Goal: Task Accomplishment & Management: Manage account settings

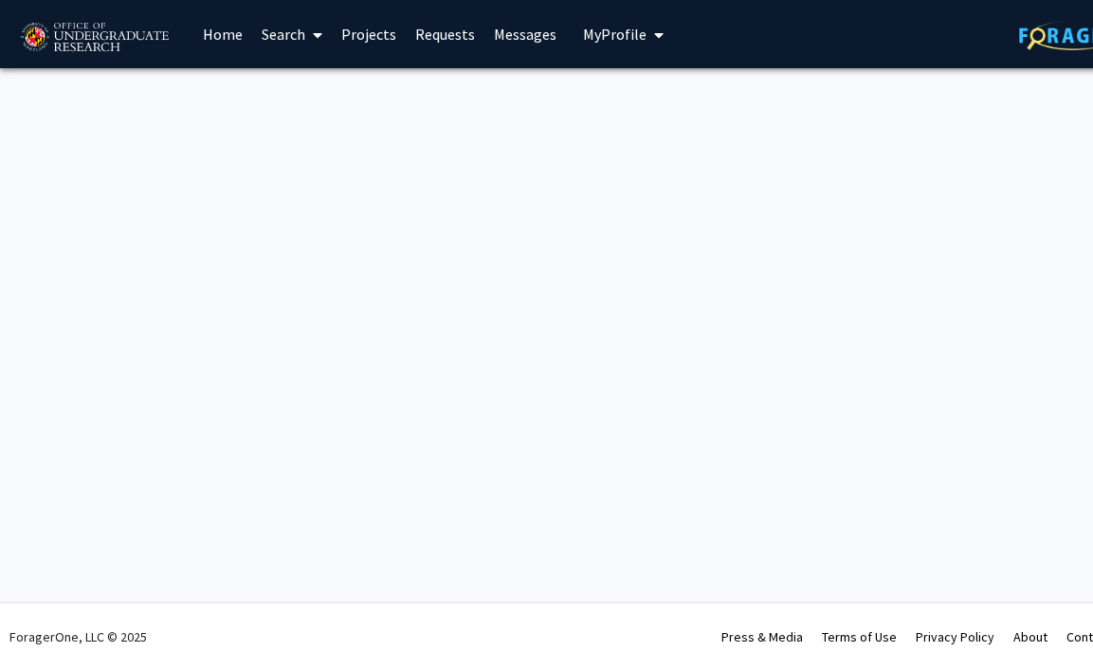
click at [624, 36] on span "My Profile" at bounding box center [615, 34] width 64 height 19
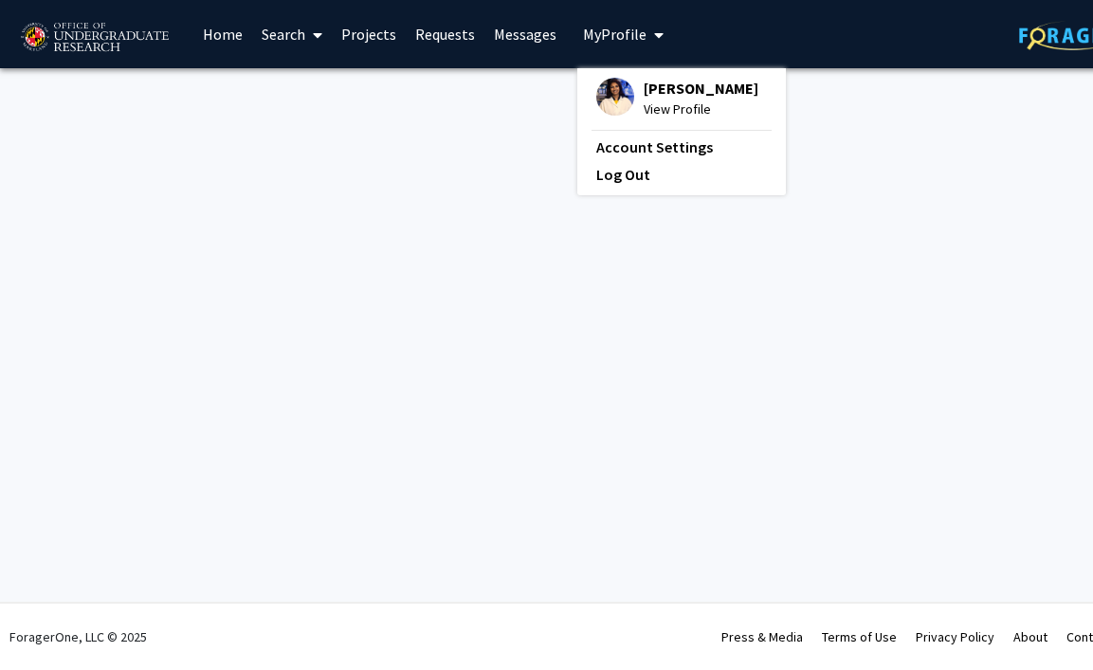
click at [651, 103] on span "View Profile" at bounding box center [701, 109] width 115 height 21
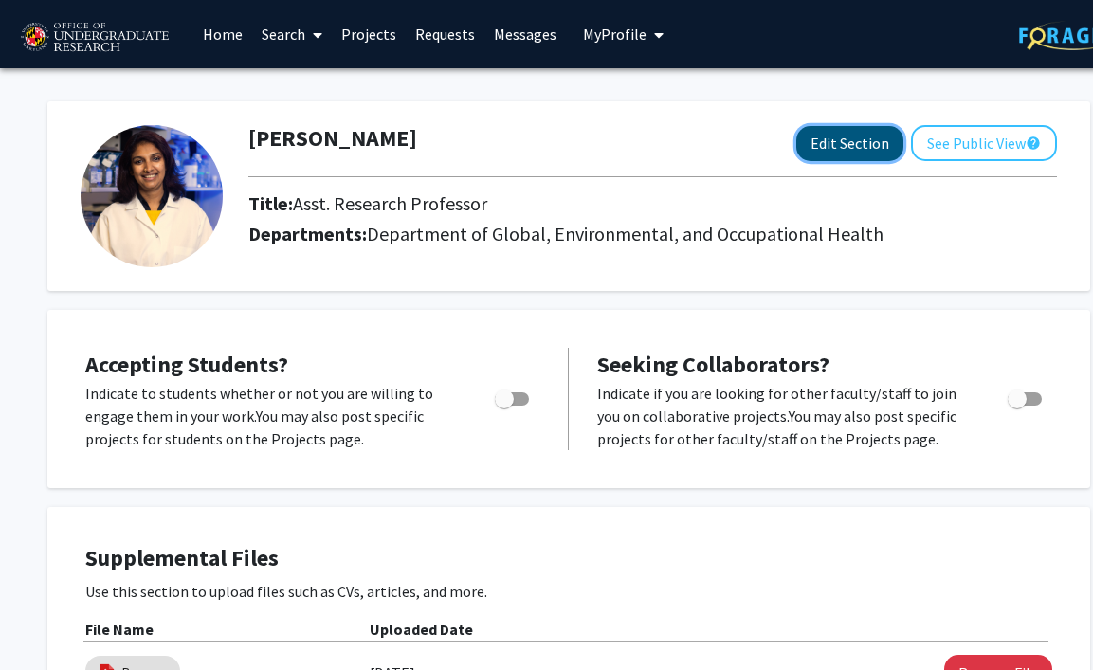
click at [830, 135] on button "Edit Section" at bounding box center [849, 143] width 107 height 35
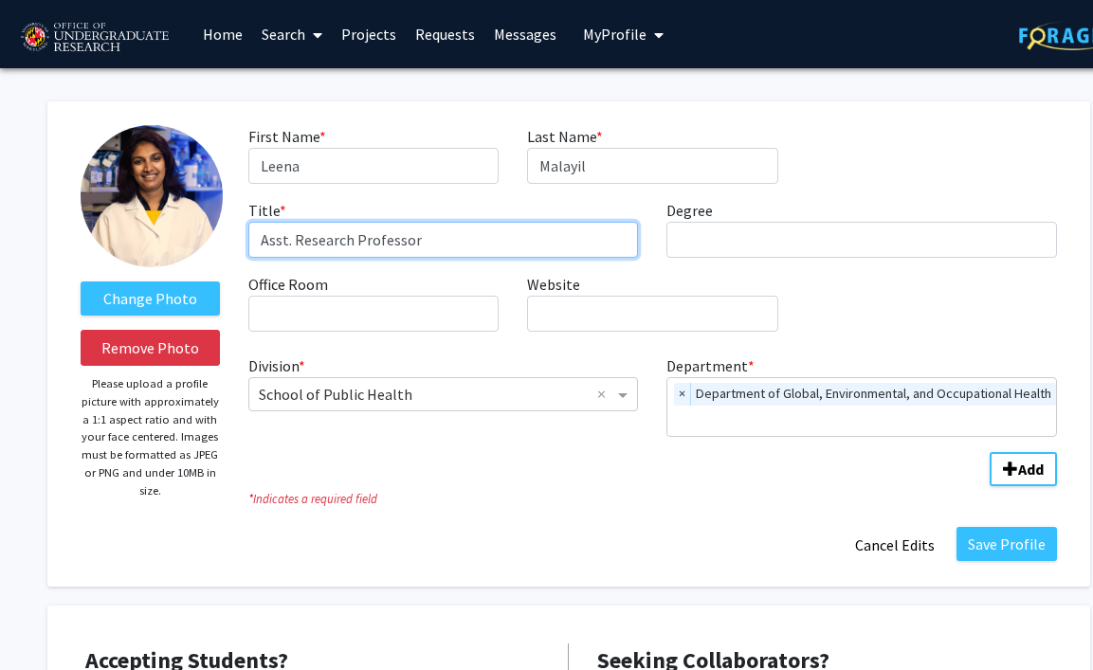
click at [290, 238] on input "Asst. Research Professor" at bounding box center [443, 240] width 391 height 36
type input "Associate Research Professor"
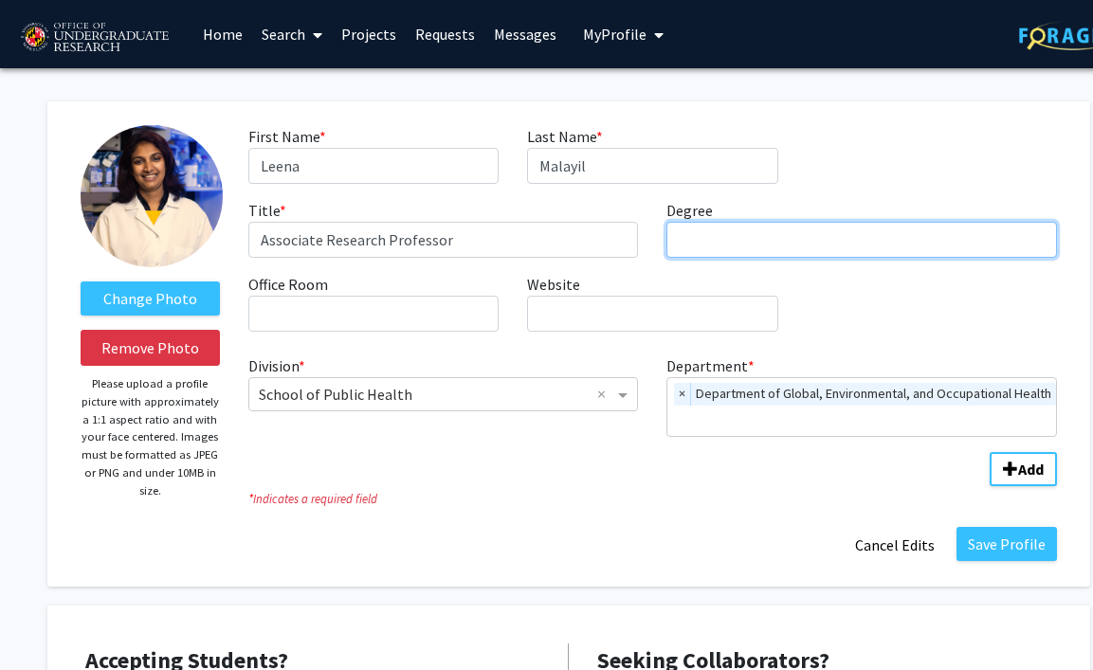
click at [710, 243] on input "Degree required" at bounding box center [861, 240] width 391 height 36
type input "PhD"
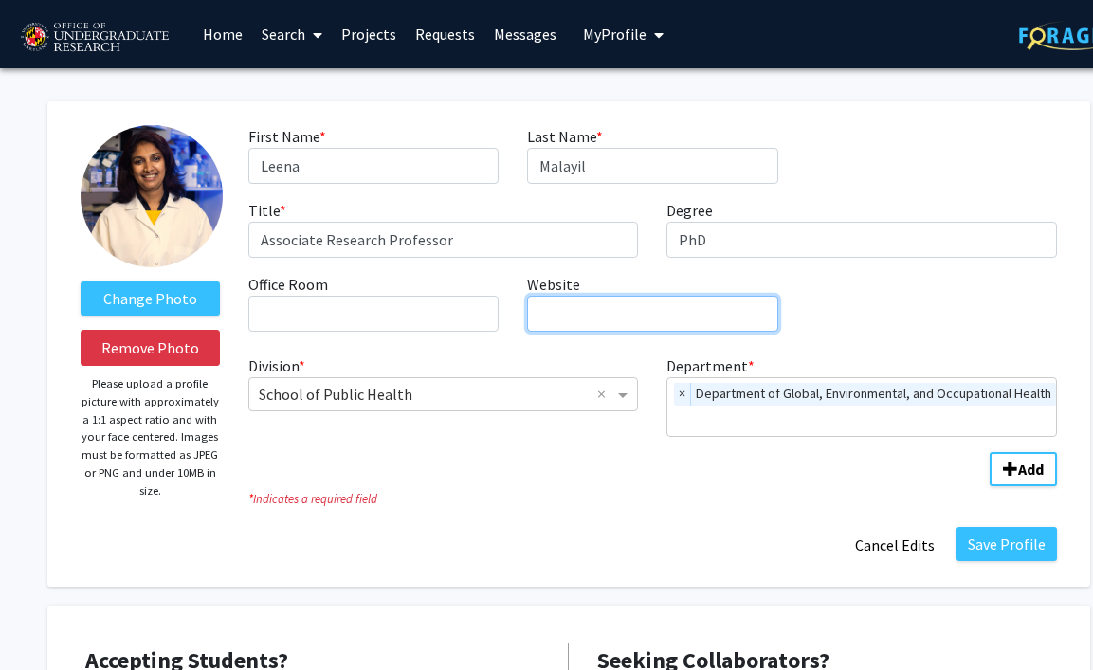
click at [620, 323] on input "Website required" at bounding box center [652, 314] width 250 height 36
paste input "[URL][DOMAIN_NAME]"
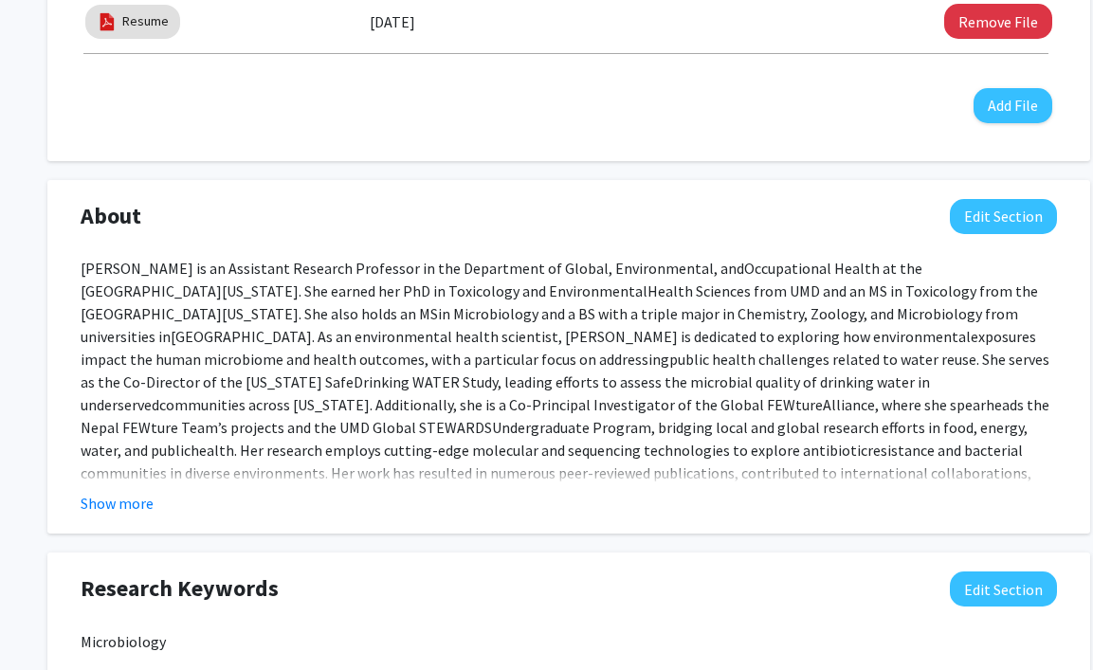
scroll to position [950, 0]
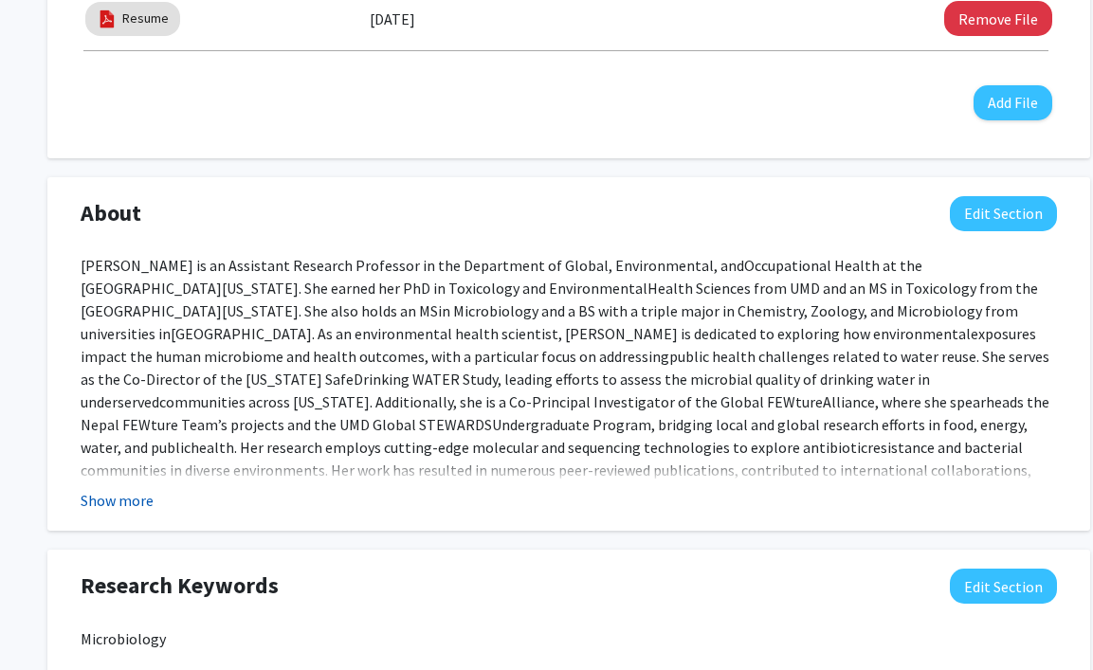
type input "[URL][DOMAIN_NAME]"
click at [134, 498] on button "Show more" at bounding box center [117, 500] width 73 height 23
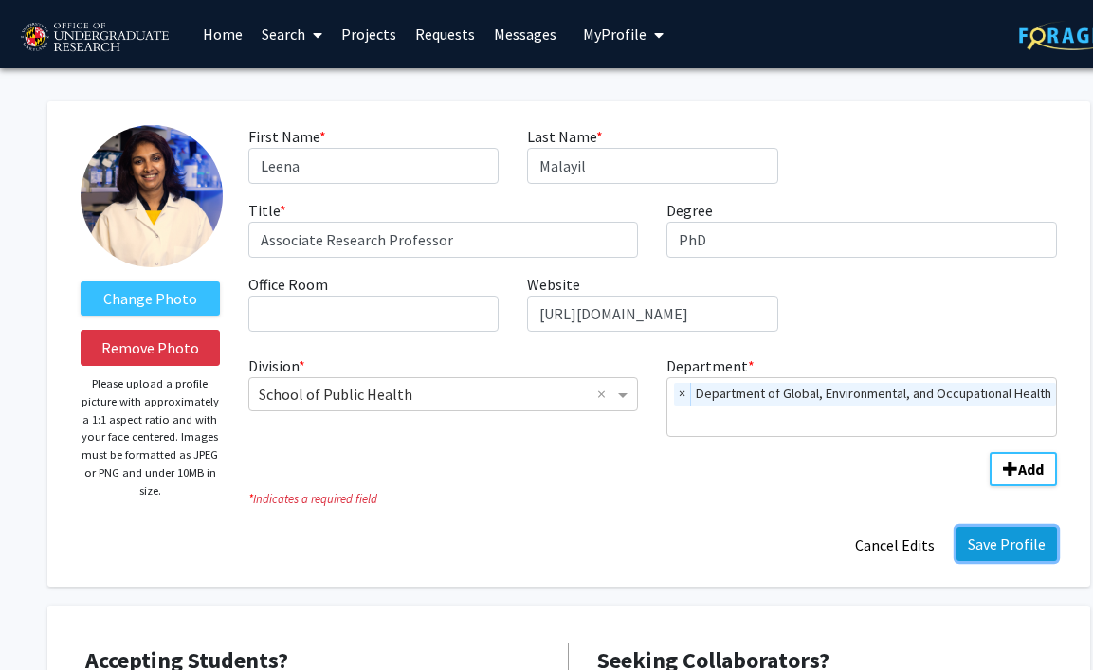
click at [1011, 545] on button "Save Profile" at bounding box center [1007, 544] width 100 height 34
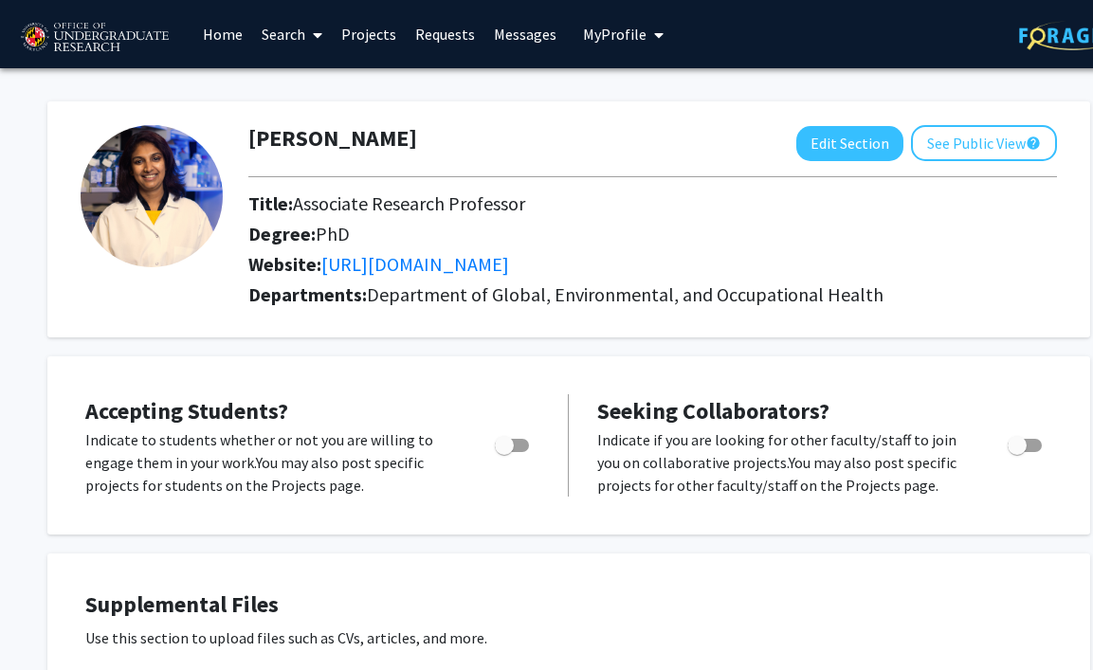
click at [286, 33] on link "Search" at bounding box center [292, 34] width 80 height 66
click at [307, 79] on span "Faculty/Staff" at bounding box center [321, 87] width 139 height 38
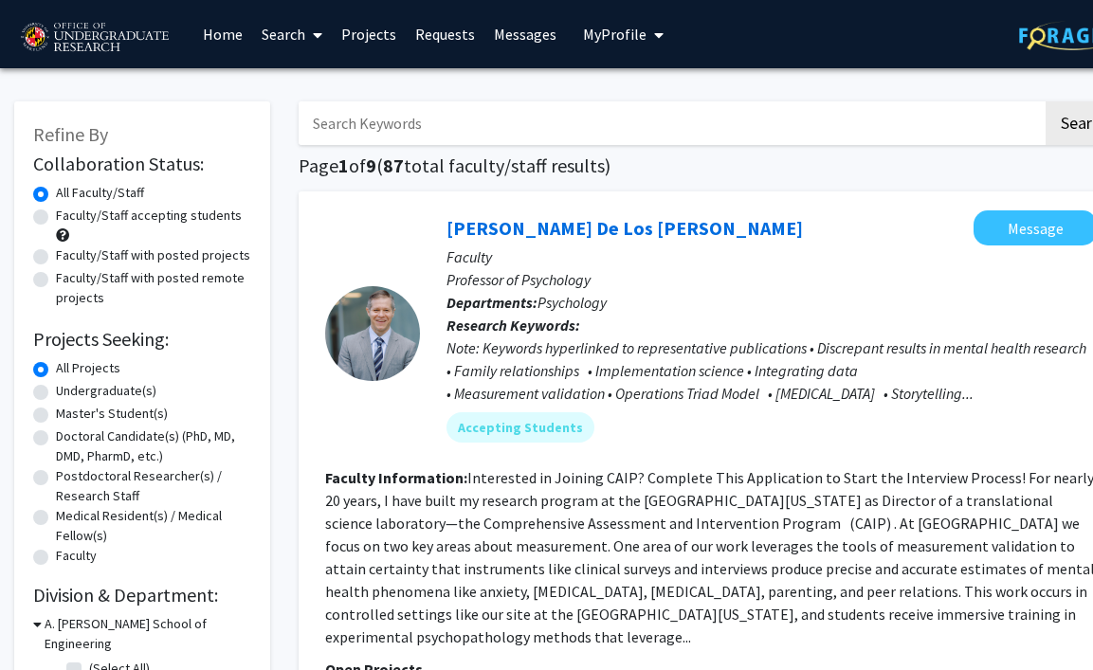
click at [276, 34] on link "Search" at bounding box center [292, 34] width 80 height 66
click at [279, 133] on span "Students" at bounding box center [310, 125] width 116 height 38
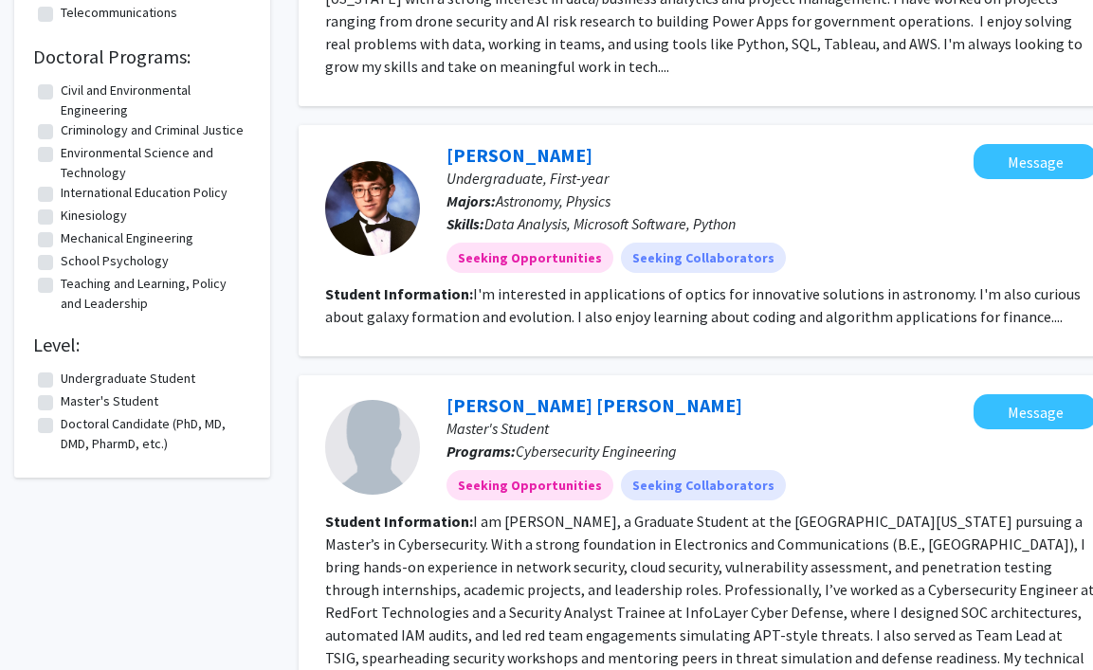
scroll to position [638, 0]
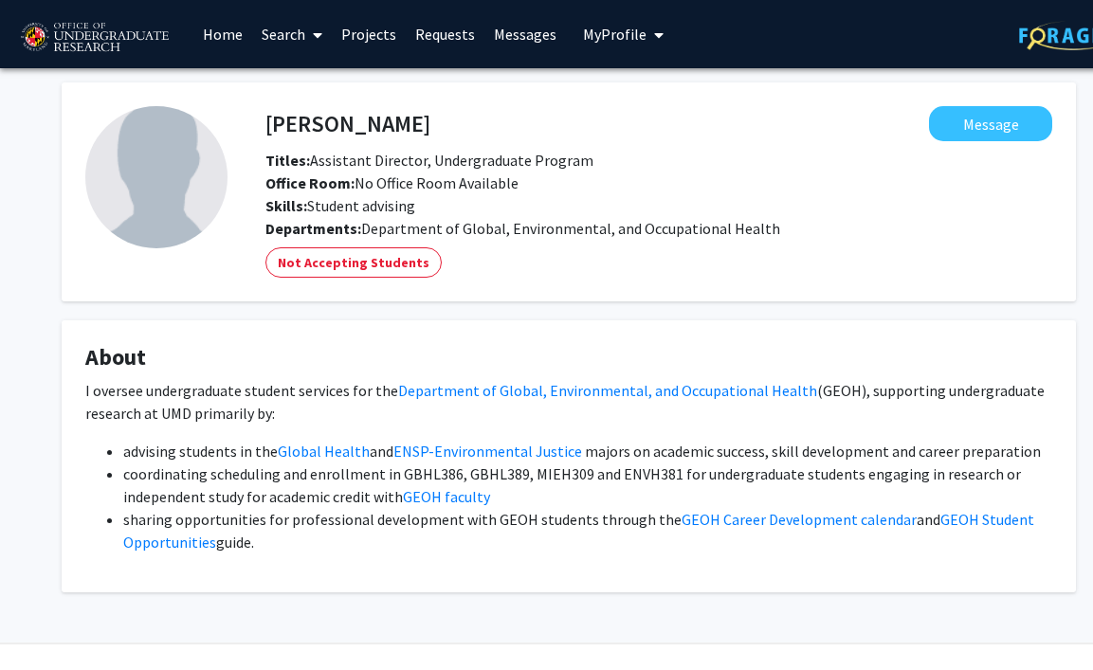
click at [592, 38] on span "My Profile" at bounding box center [615, 34] width 64 height 19
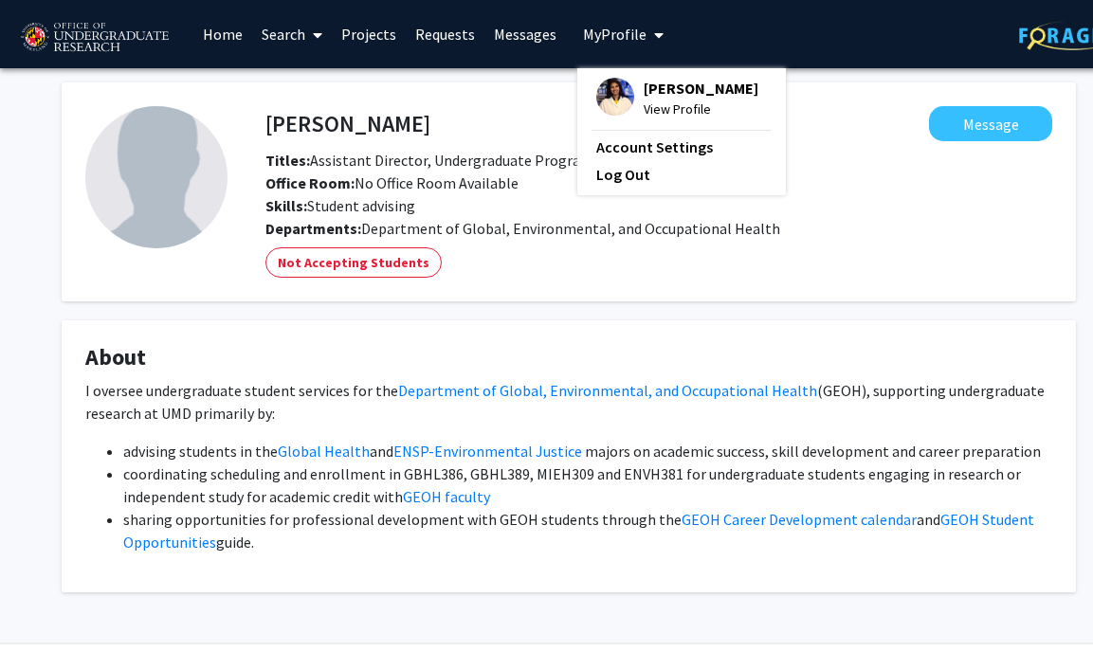
click at [662, 90] on span "[PERSON_NAME]" at bounding box center [701, 88] width 115 height 21
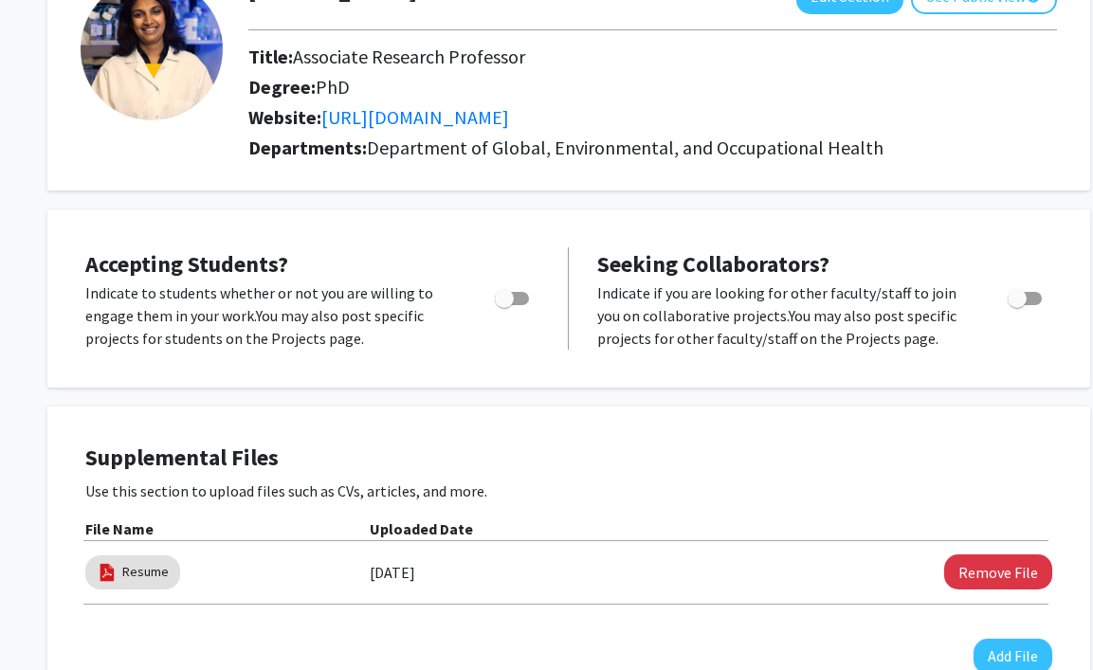
scroll to position [148, 0]
click at [1030, 297] on span "Toggle" at bounding box center [1025, 297] width 34 height 13
click at [1017, 304] on input "Toggle" at bounding box center [1016, 304] width 1 height 1
click at [1020, 299] on span "Toggle" at bounding box center [1025, 297] width 34 height 13
click at [1017, 304] on input "Toggle" at bounding box center [1016, 304] width 1 height 1
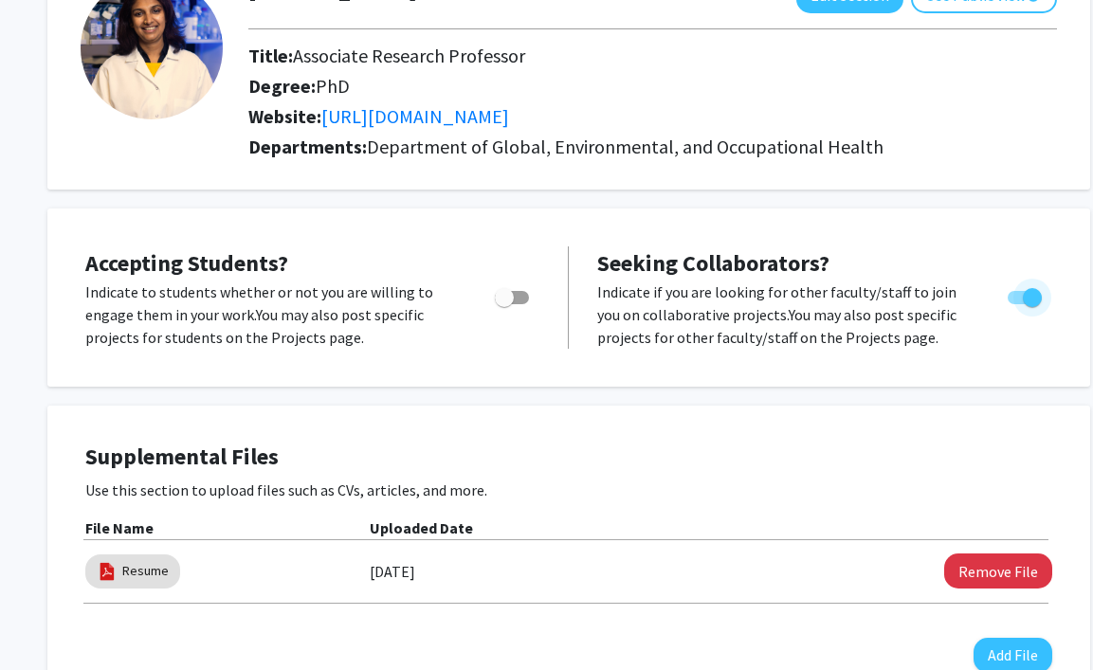
checkbox input "false"
